Goal: Navigation & Orientation: Find specific page/section

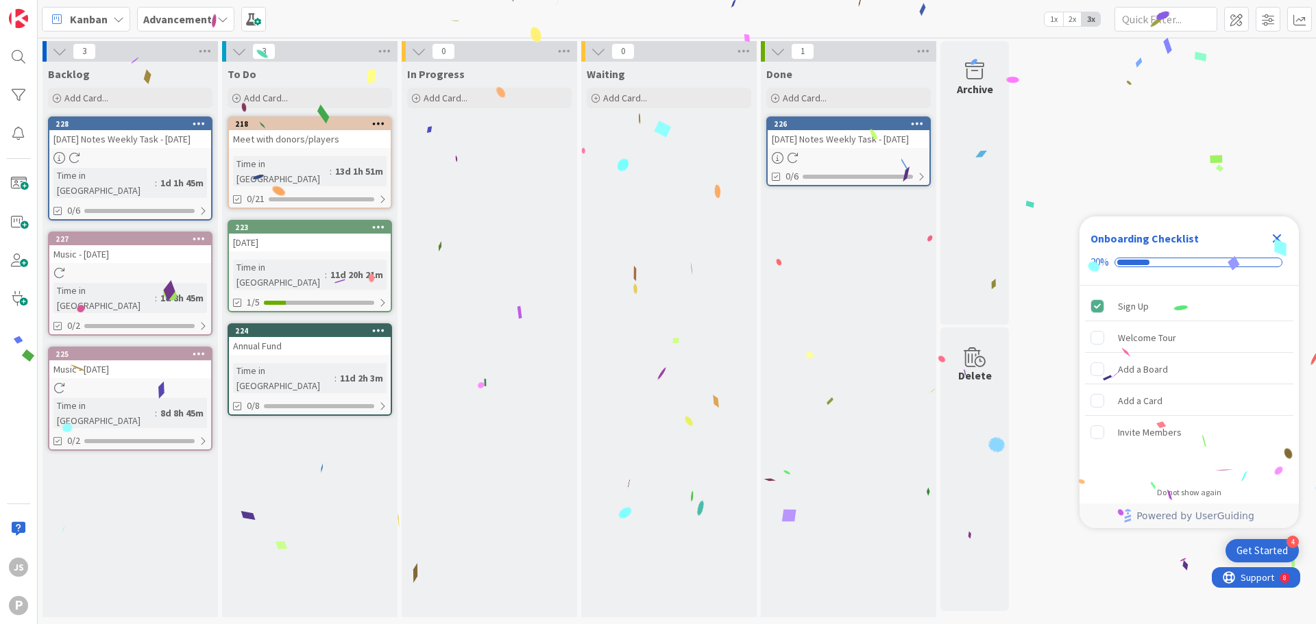
click at [156, 159] on div at bounding box center [130, 158] width 162 height 12
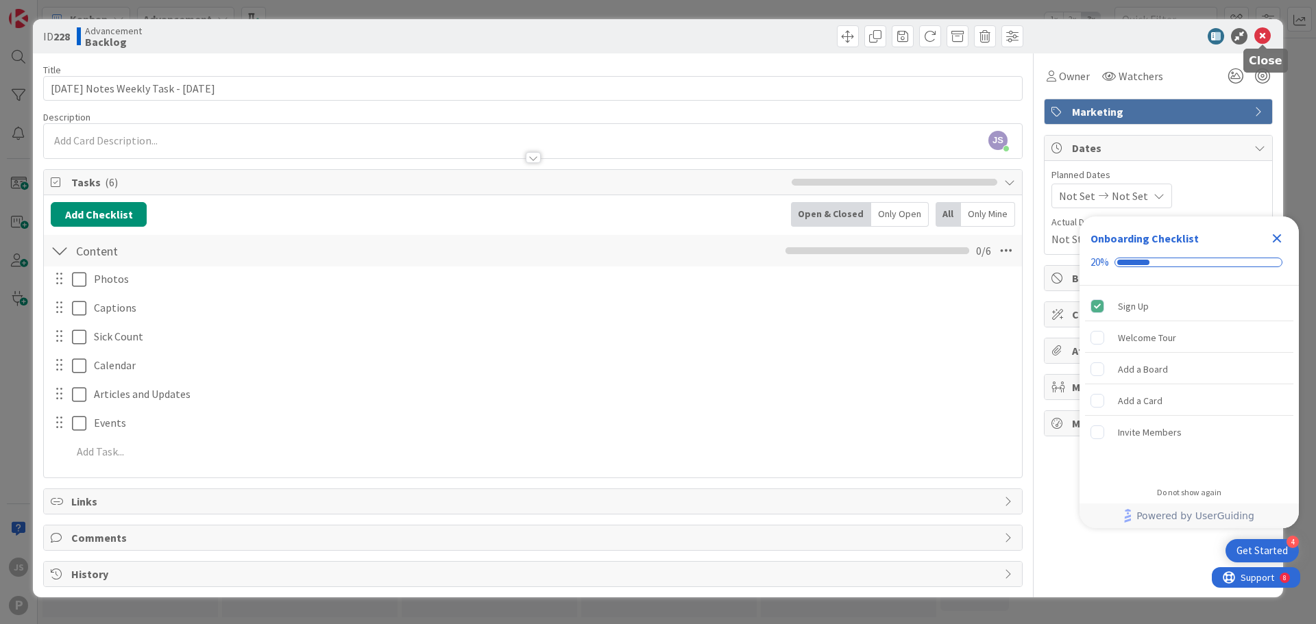
click at [1264, 32] on icon at bounding box center [1262, 36] width 16 height 16
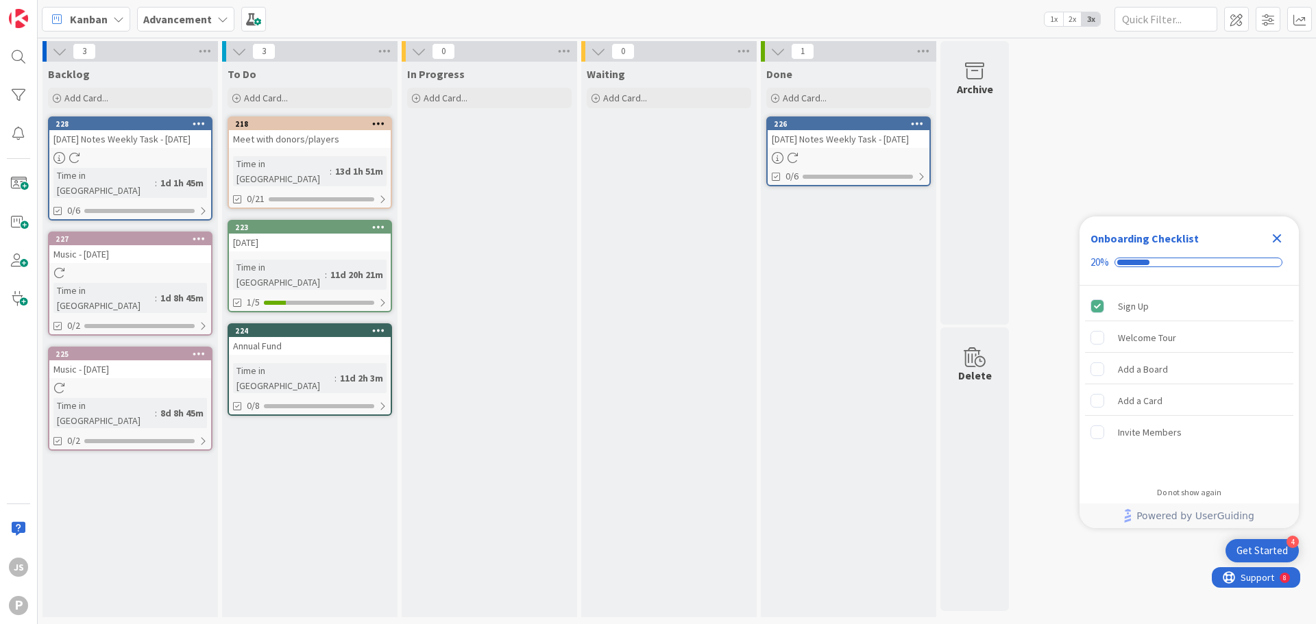
click at [197, 5] on div "Kanban Advancement 1x 2x 3x" at bounding box center [677, 19] width 1278 height 38
click at [197, 23] on b "Advancement" at bounding box center [177, 19] width 69 height 14
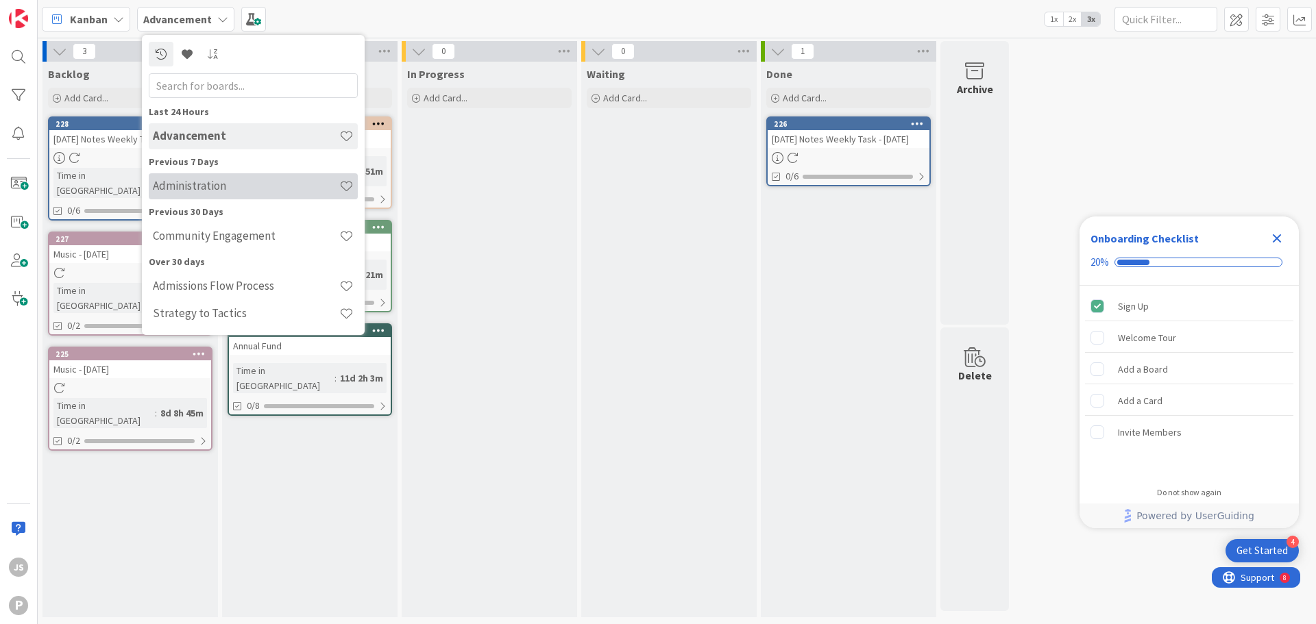
click at [200, 184] on h4 "Administration" at bounding box center [246, 186] width 186 height 14
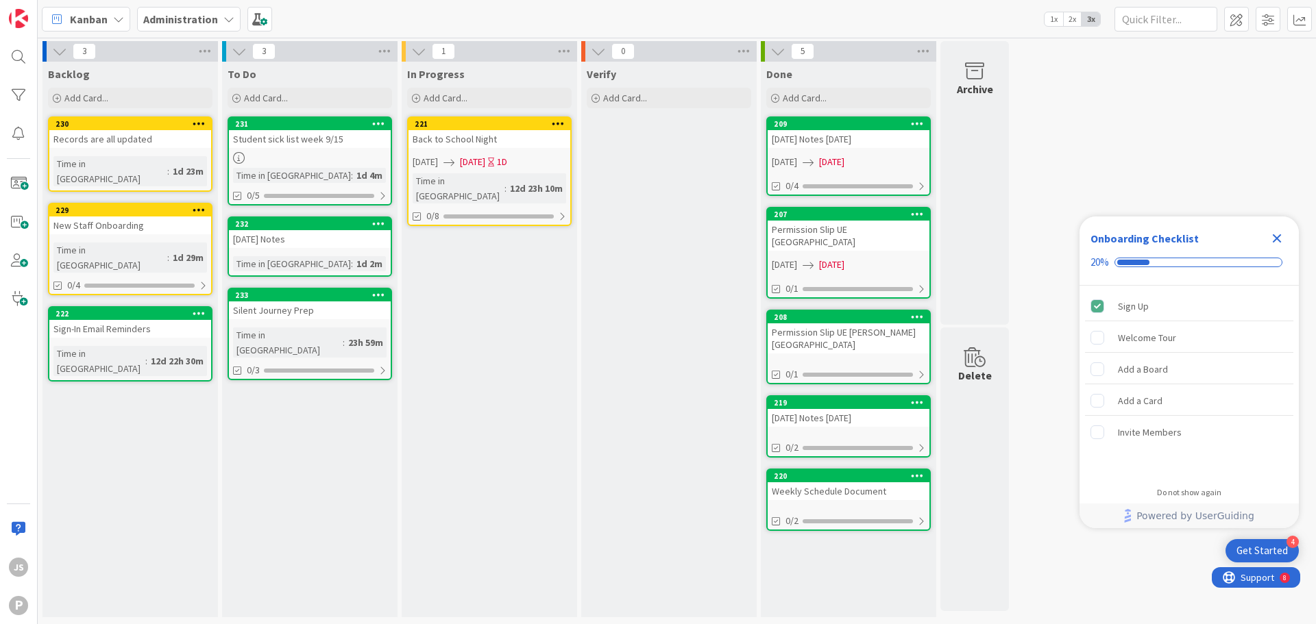
click at [284, 239] on div "[DATE] Notes" at bounding box center [310, 239] width 162 height 18
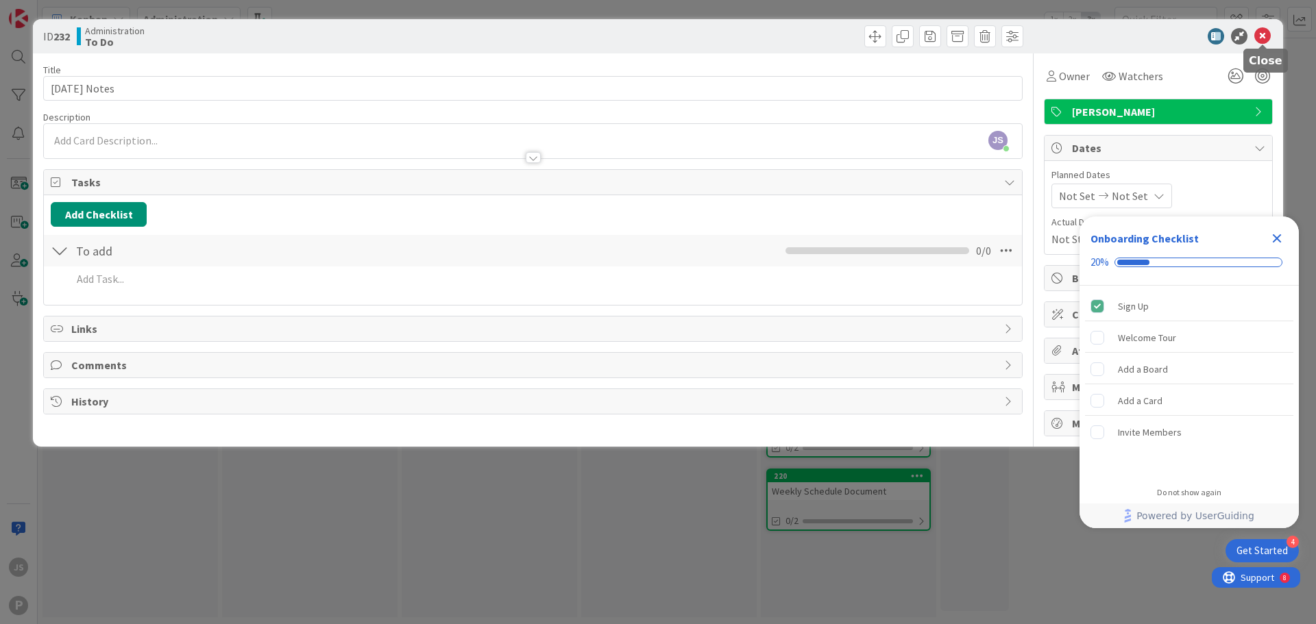
drag, startPoint x: 1260, startPoint y: 38, endPoint x: 1224, endPoint y: 36, distance: 36.4
click at [1260, 38] on icon at bounding box center [1262, 36] width 16 height 16
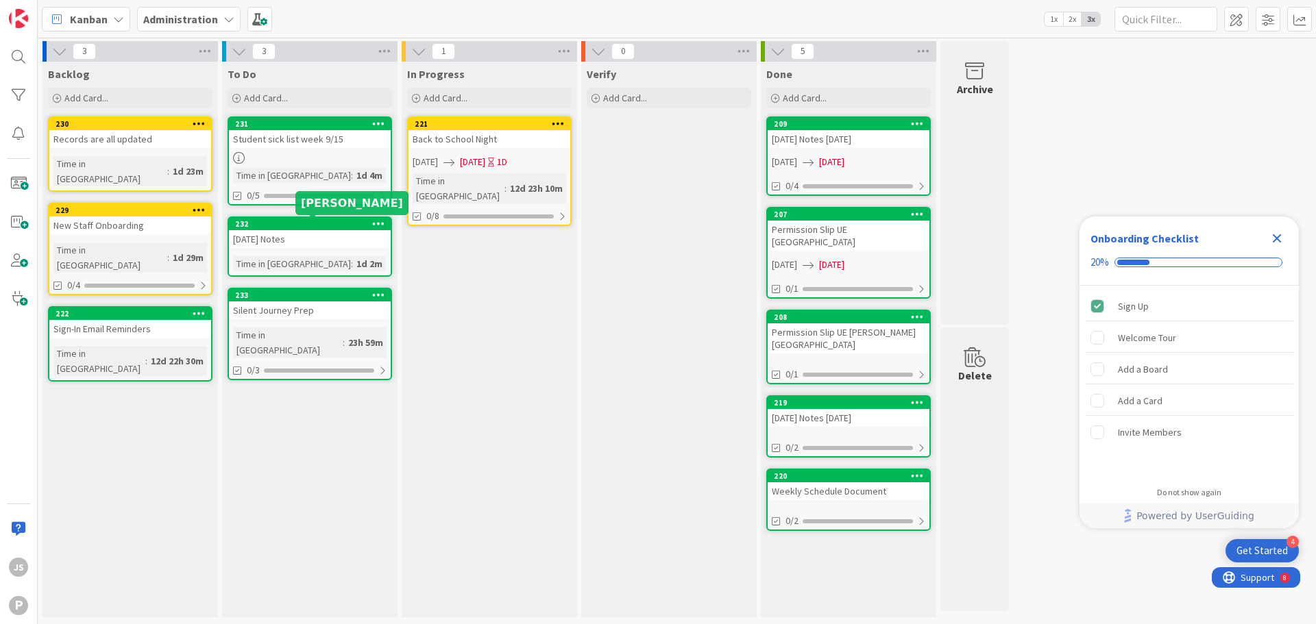
click at [293, 135] on div "Student sick list week 9/15" at bounding box center [310, 139] width 162 height 18
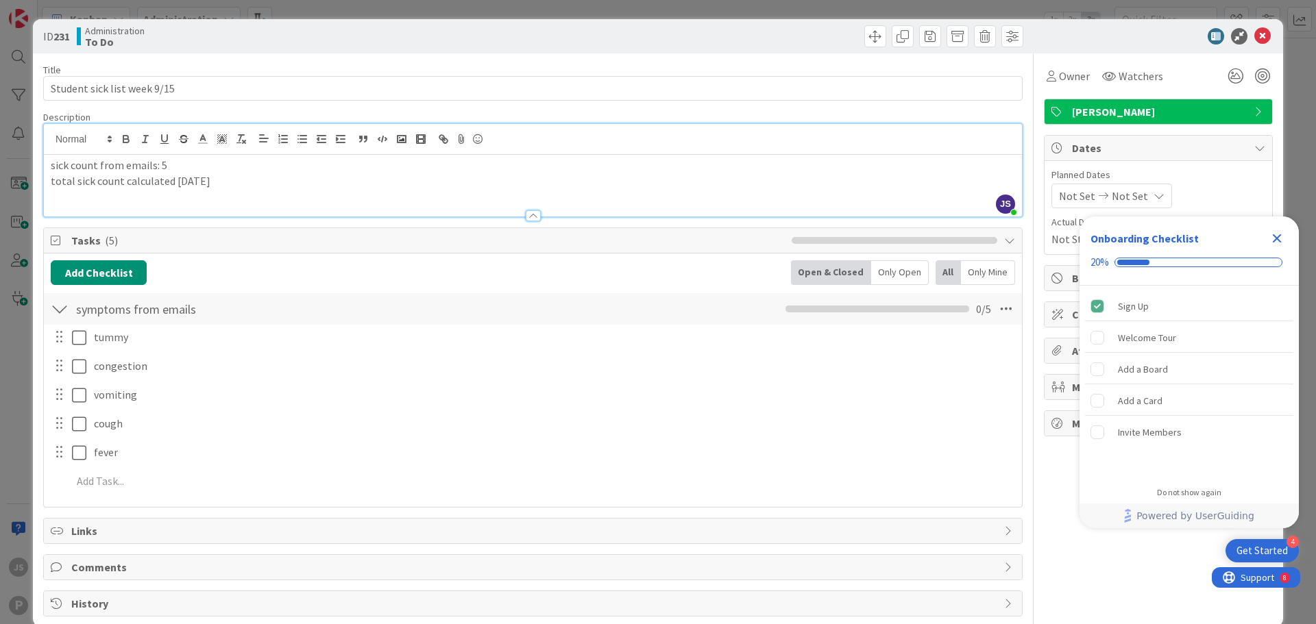
click at [252, 155] on div "sick count from emails: 5 total sick count calculated [DATE]" at bounding box center [533, 186] width 978 height 62
click at [251, 37] on div "Administration To Do" at bounding box center [303, 36] width 453 height 22
